Goal: Task Accomplishment & Management: Use online tool/utility

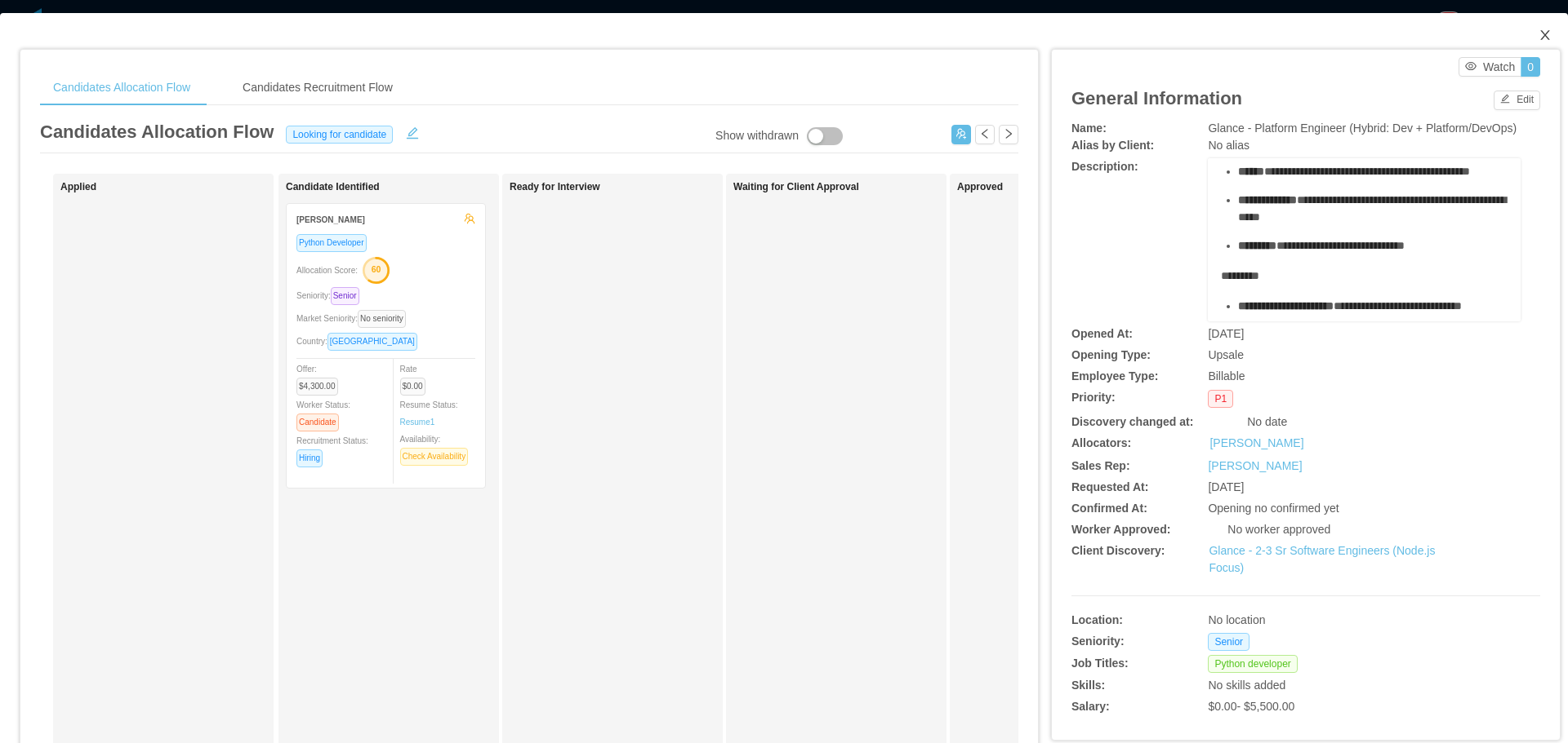
click at [1534, 29] on span "Close" at bounding box center [1544, 36] width 45 height 45
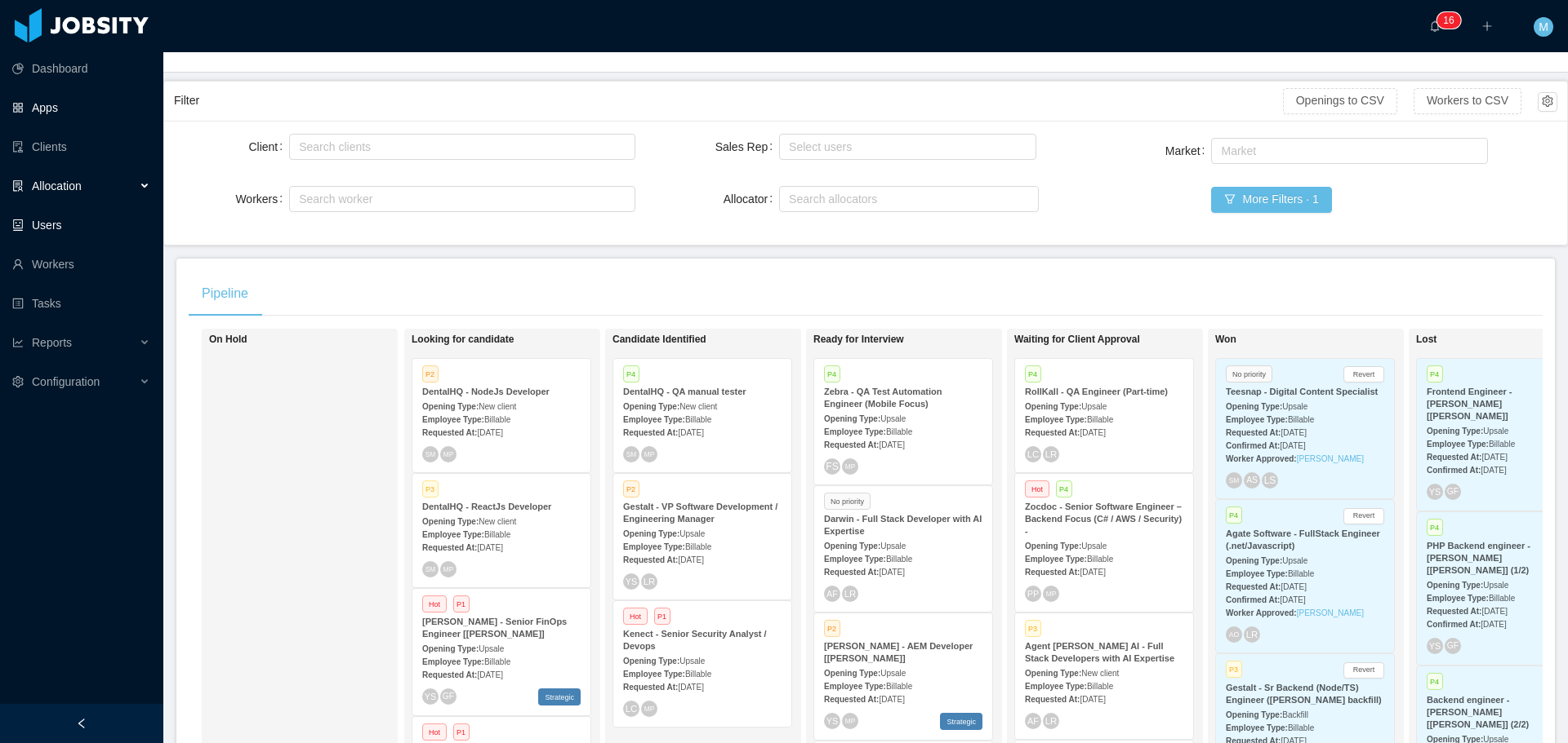
scroll to position [81, 0]
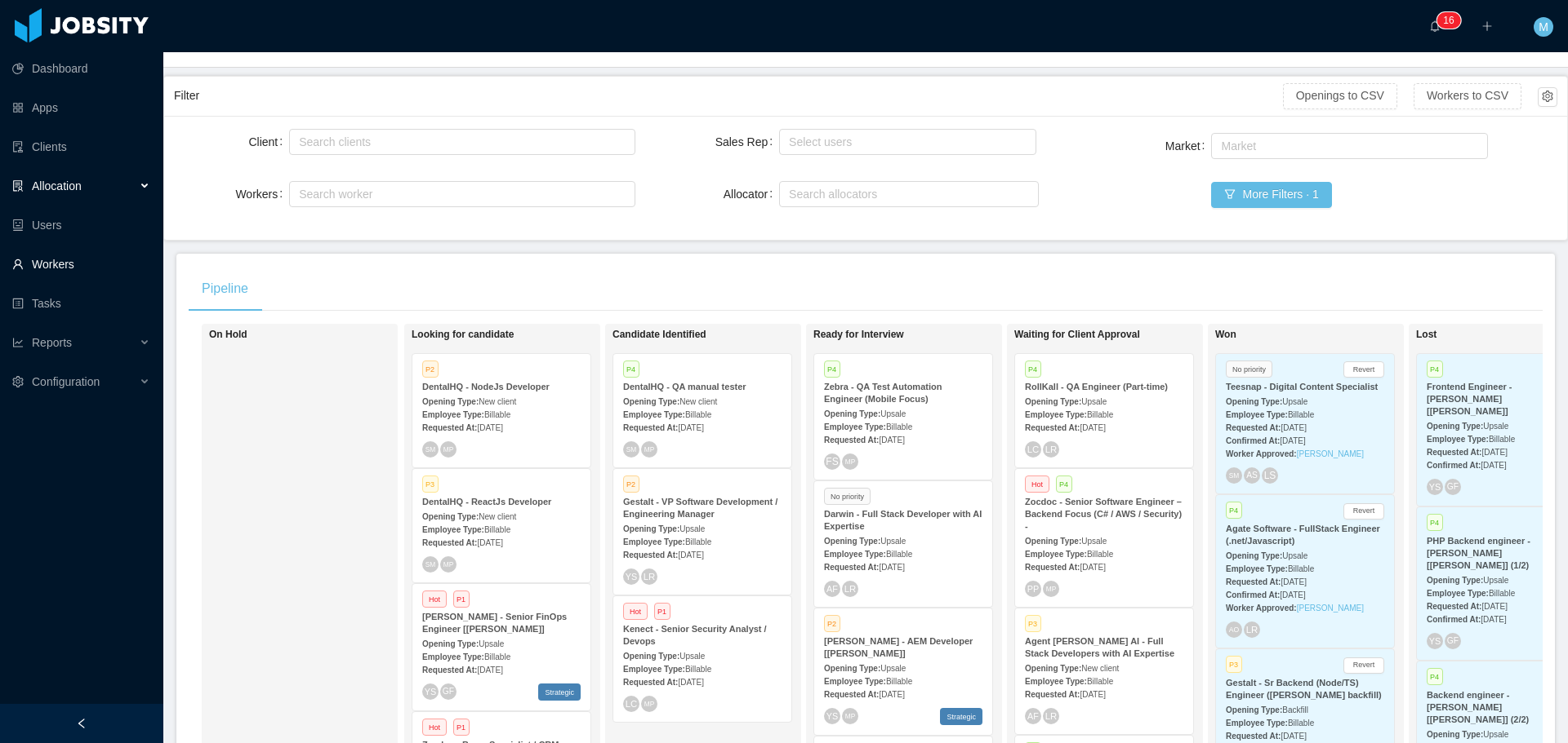
click at [68, 262] on link "Workers" at bounding box center [81, 265] width 138 height 33
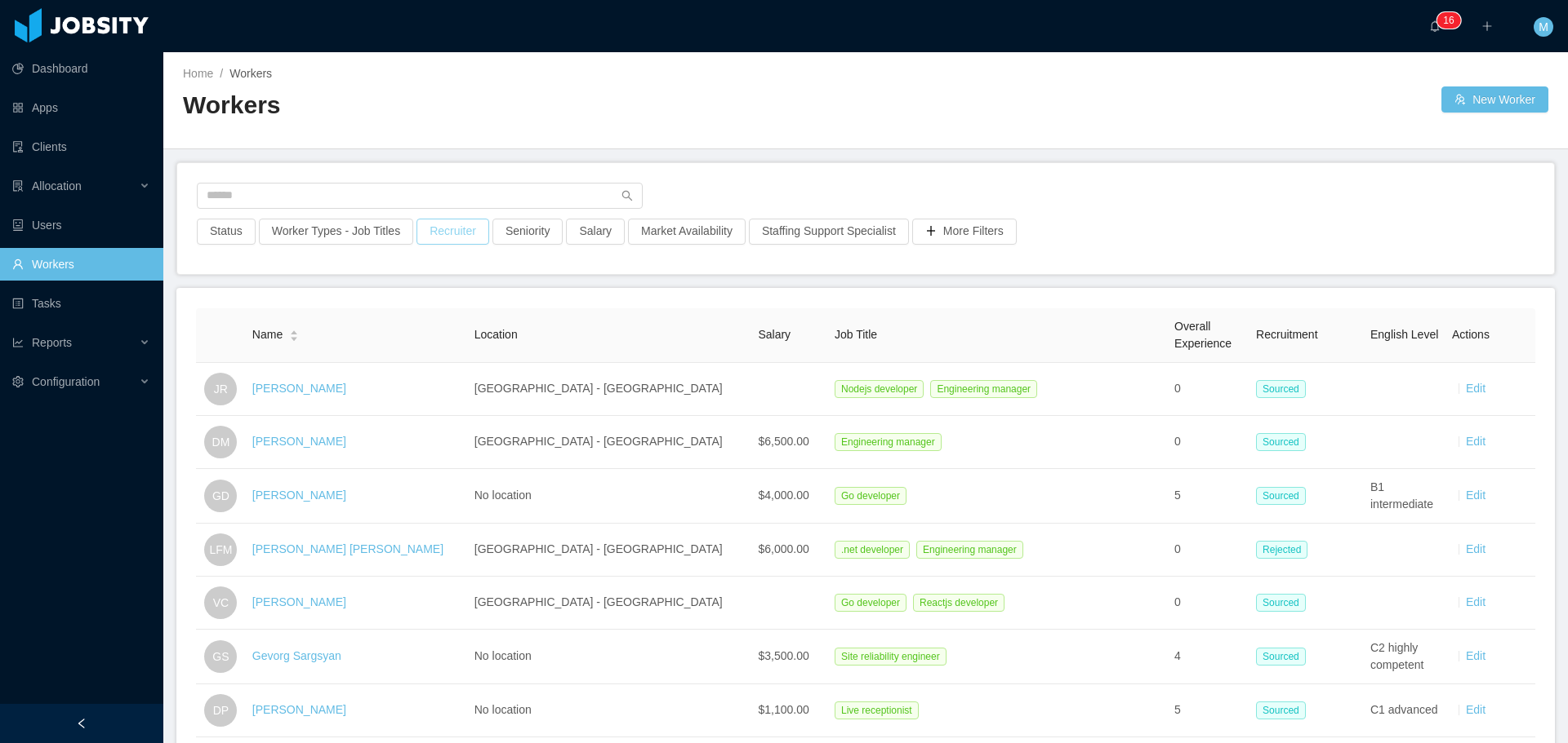
click at [450, 226] on button "Recruiter" at bounding box center [452, 231] width 73 height 26
click at [389, 296] on div at bounding box center [444, 303] width 230 height 24
type input "******"
click at [299, 344] on div "Name" at bounding box center [276, 335] width 46 height 17
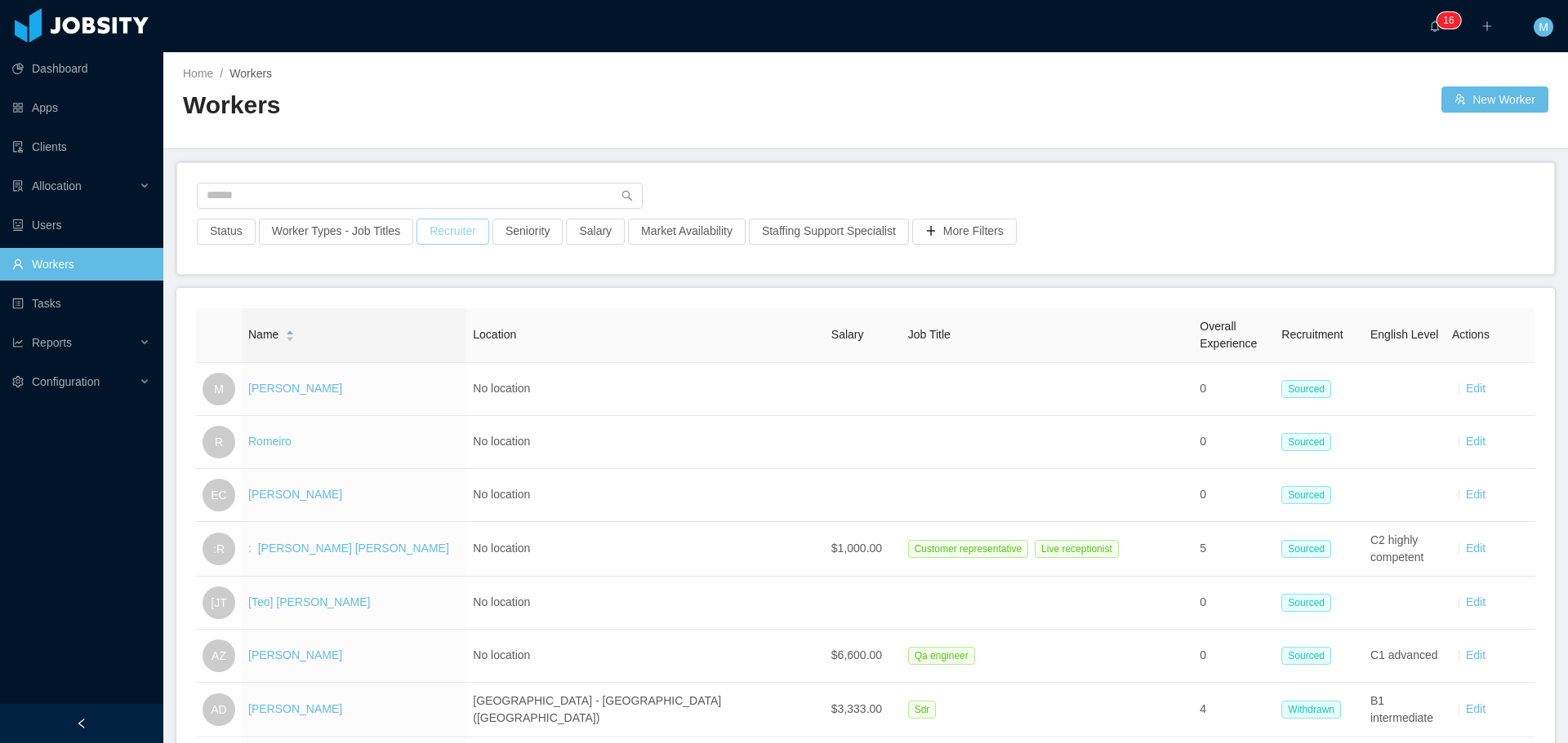
click at [447, 235] on button "Recruiter" at bounding box center [452, 231] width 73 height 26
click at [392, 302] on div at bounding box center [444, 303] width 230 height 24
click at [396, 345] on li "Miguel Rodrigues" at bounding box center [446, 336] width 245 height 26
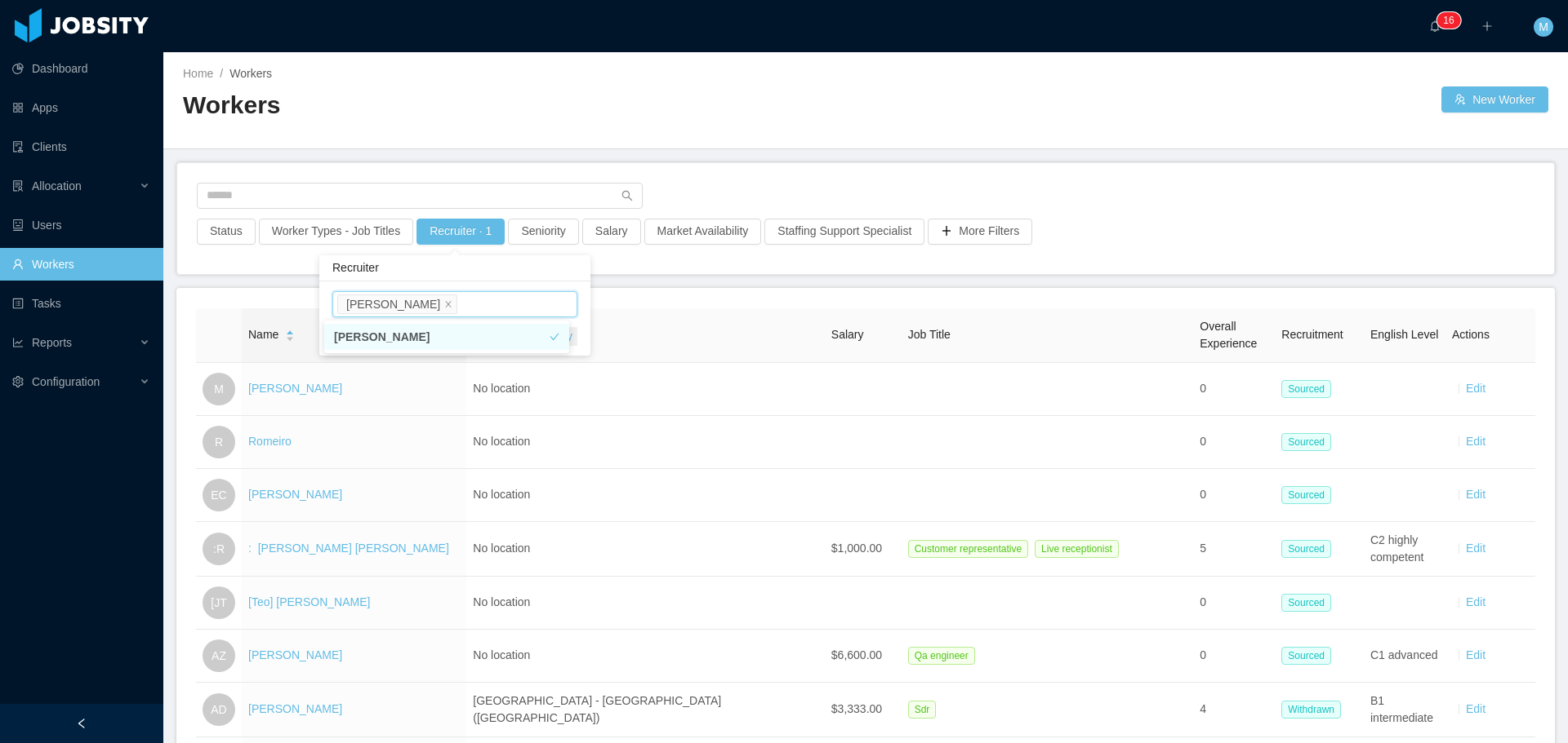
click at [562, 332] on li "Miguel Rodrigues" at bounding box center [446, 336] width 245 height 26
click at [538, 336] on li "Miguel Rodrigues" at bounding box center [446, 336] width 245 height 26
click at [580, 348] on div "Miguel Rodrigues Clear Apply" at bounding box center [454, 318] width 271 height 74
click at [563, 336] on button "Apply" at bounding box center [558, 336] width 39 height 18
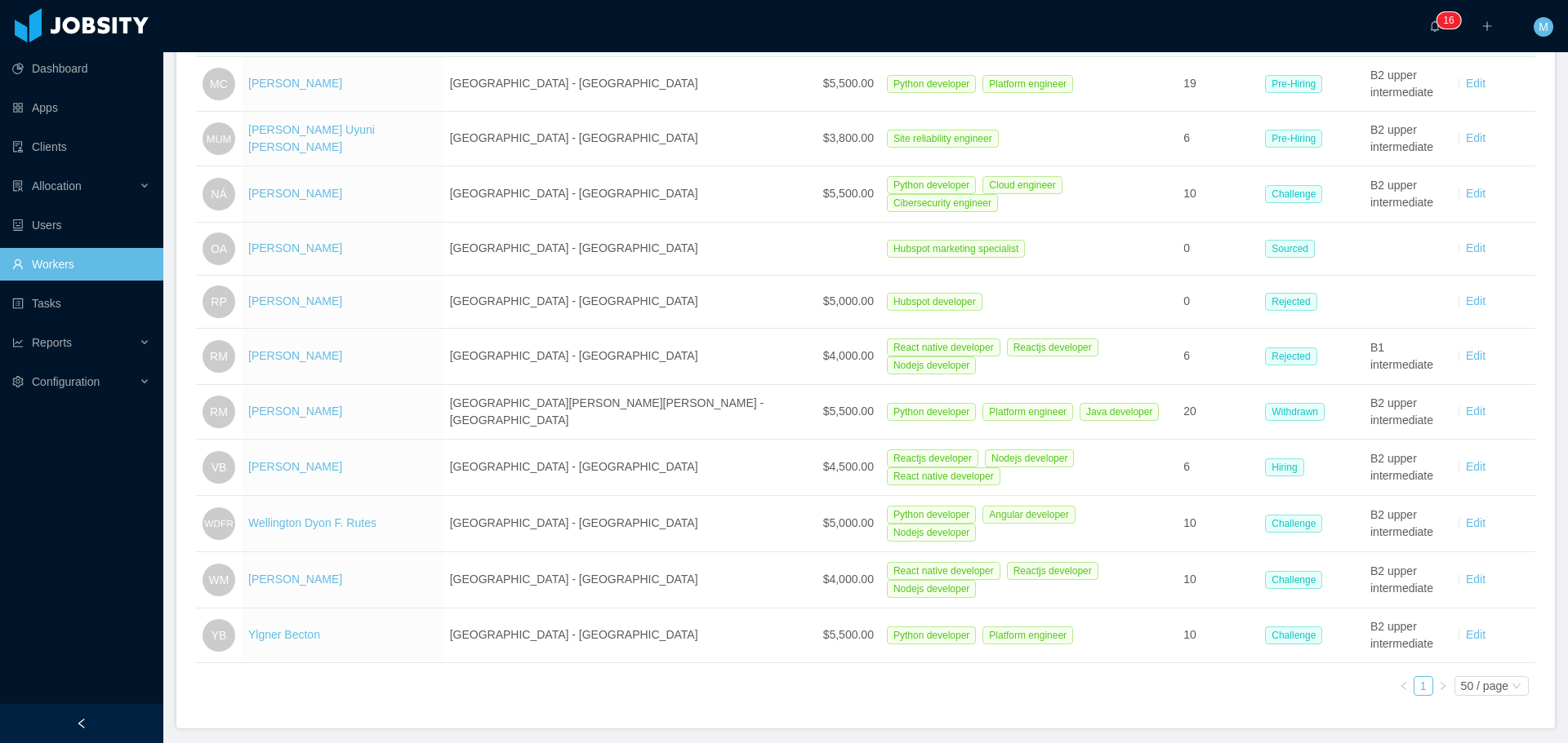
scroll to position [1469, 0]
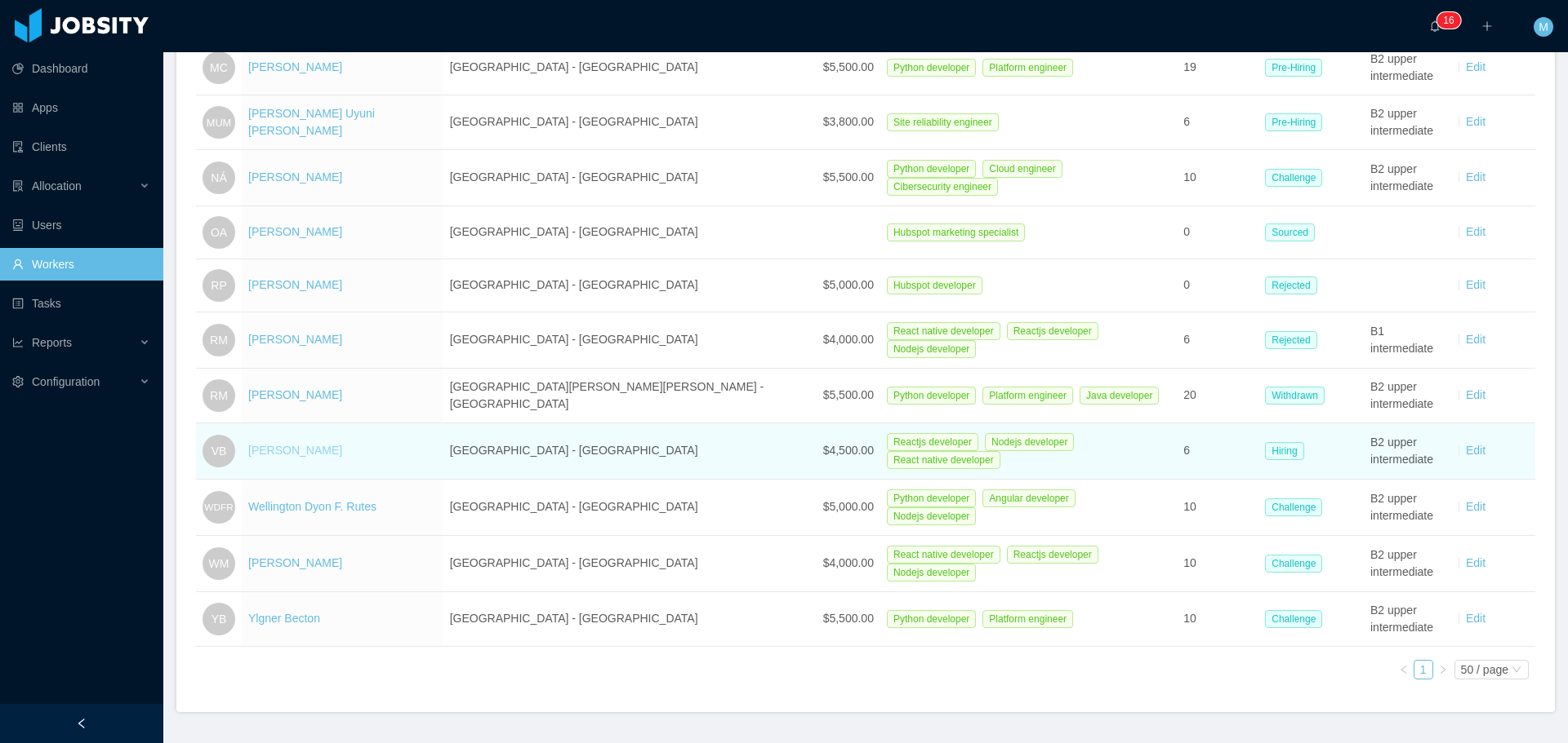
click at [311, 443] on link "Victor Barros" at bounding box center [295, 450] width 94 height 14
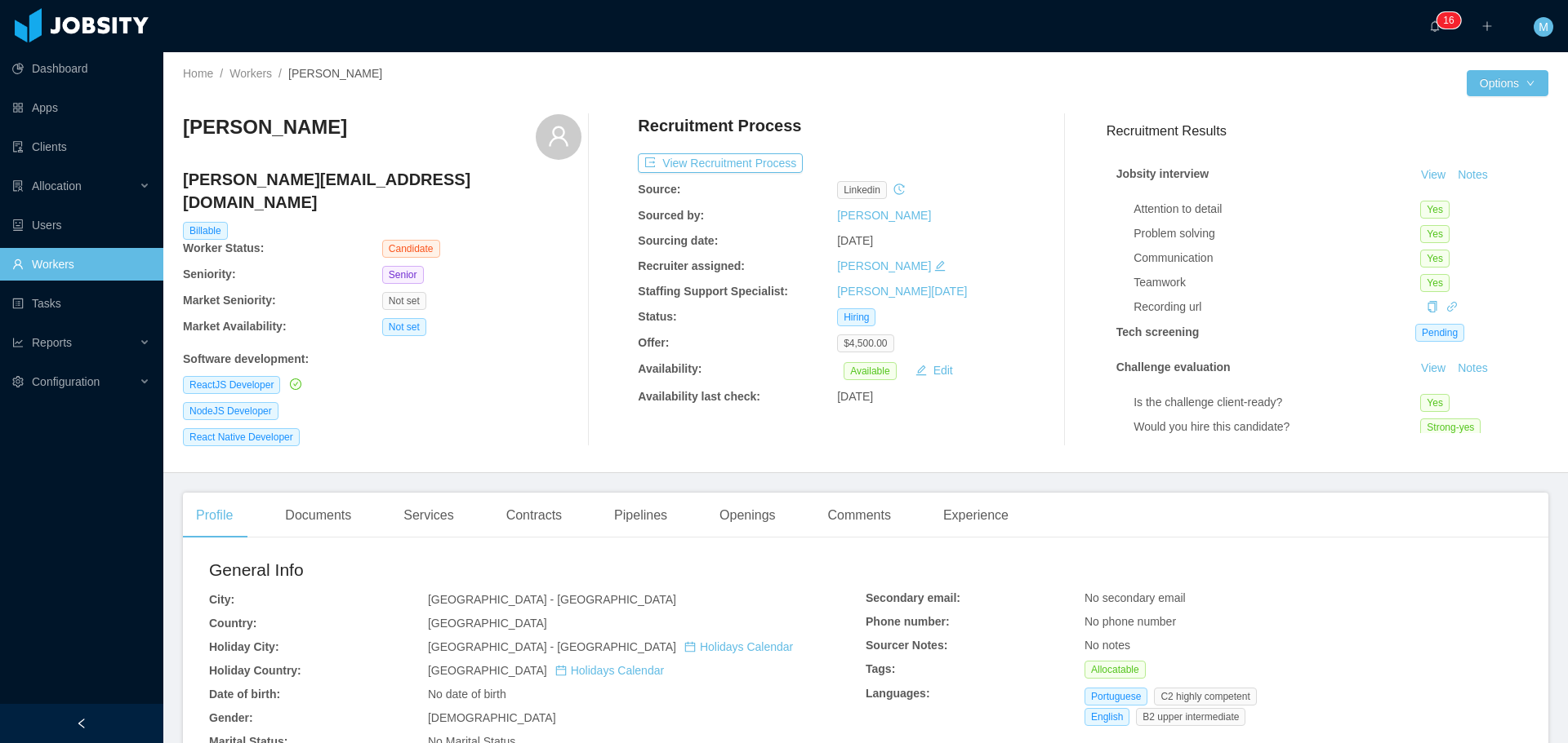
click at [1106, 418] on div "Jobsity interview View Notes Attention to detail Yes Problem solving Yes Commun…" at bounding box center [1326, 340] width 442 height 385
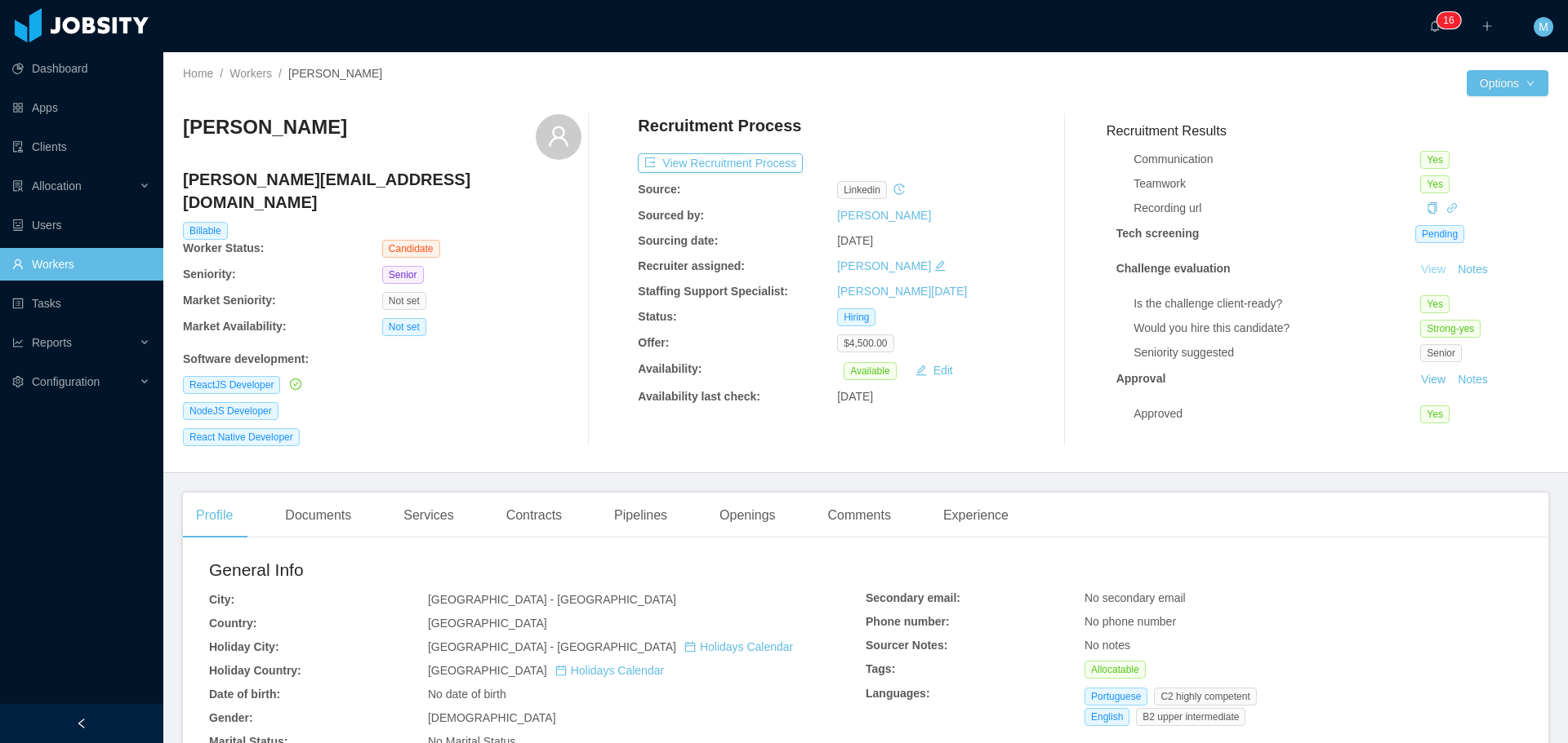
scroll to position [111, 0]
click at [733, 160] on button "View Recruitment Process" at bounding box center [720, 163] width 165 height 19
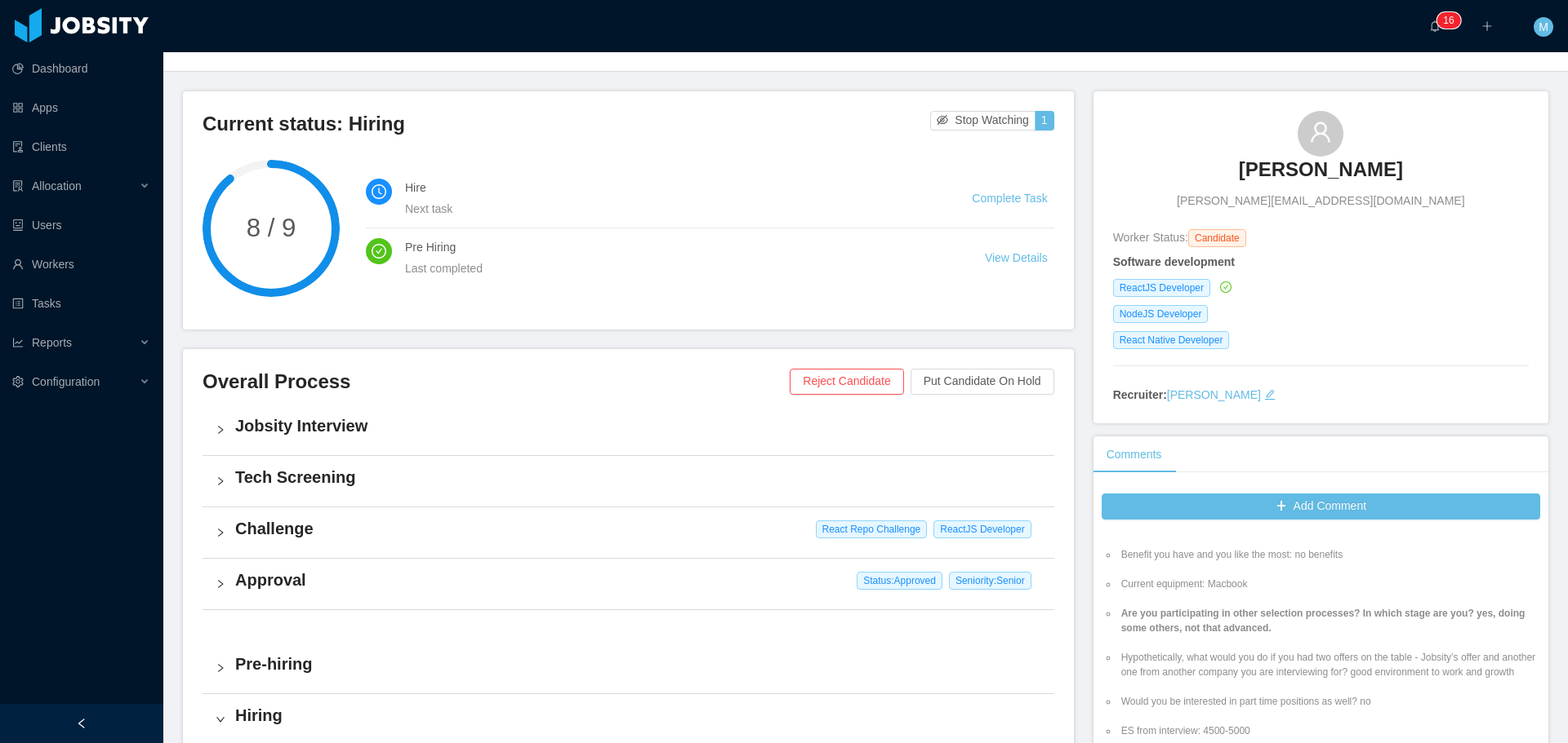
scroll to position [81, 0]
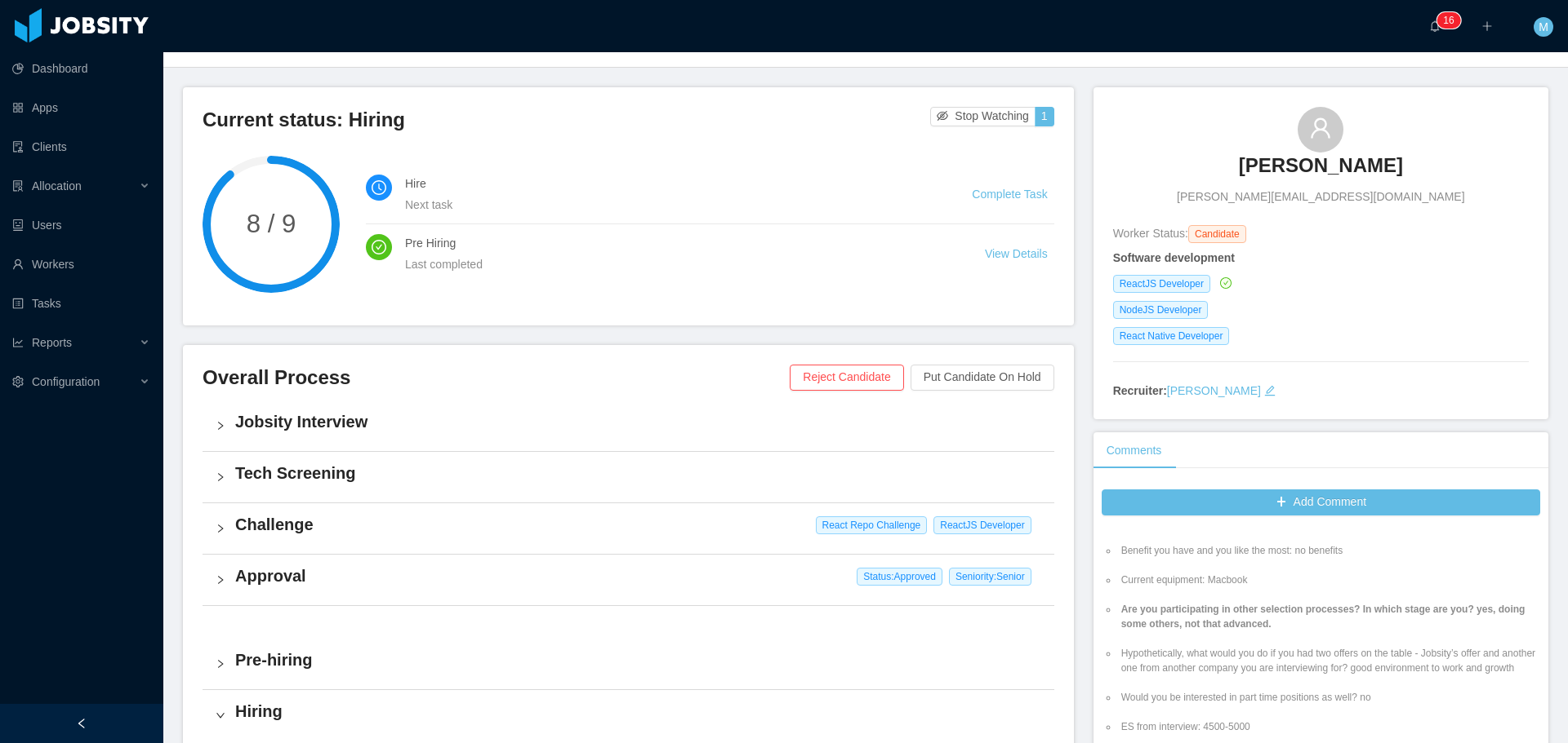
click at [1266, 171] on h3 "Victor Barros" at bounding box center [1321, 165] width 164 height 26
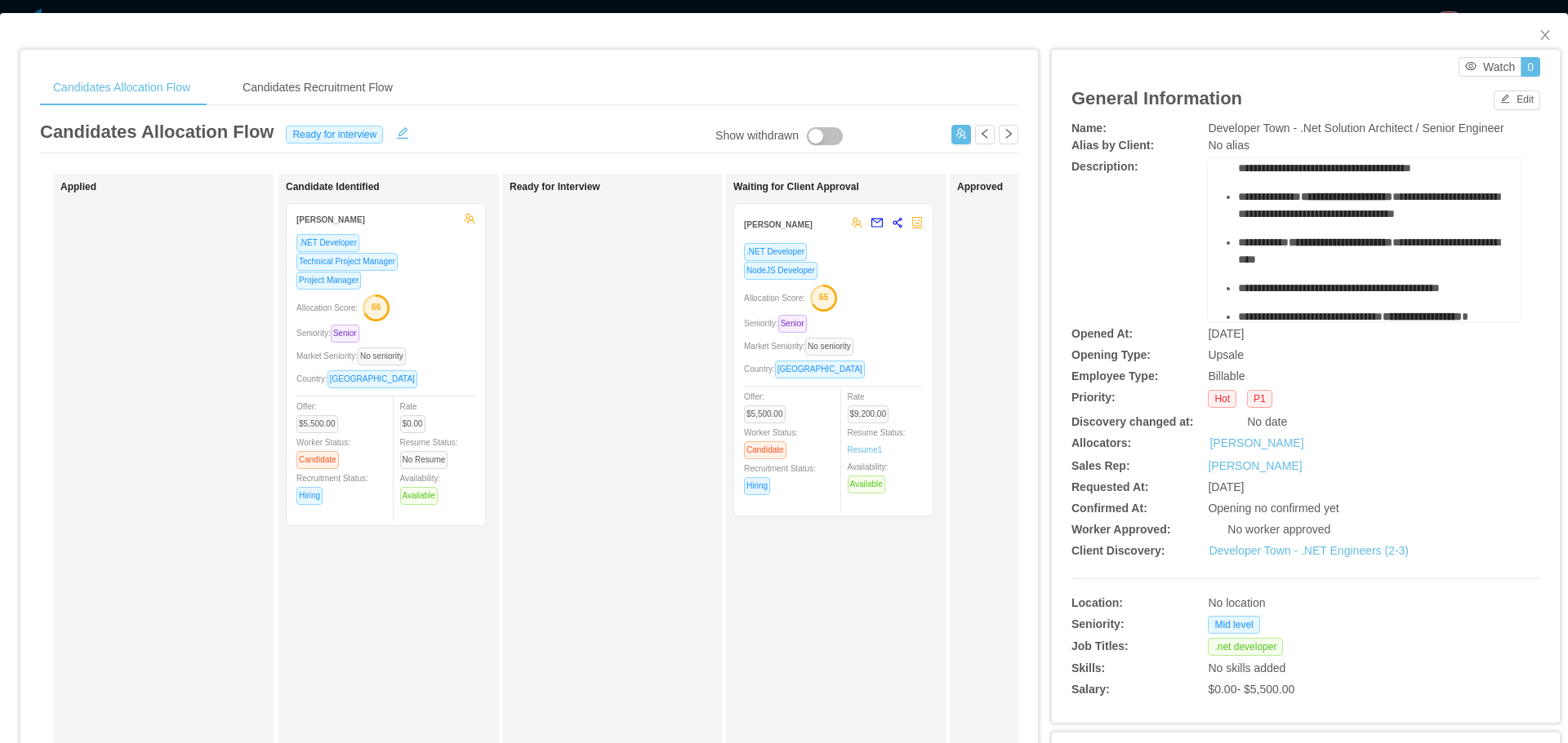
scroll to position [616, 0]
